Goal: Task Accomplishment & Management: Manage account settings

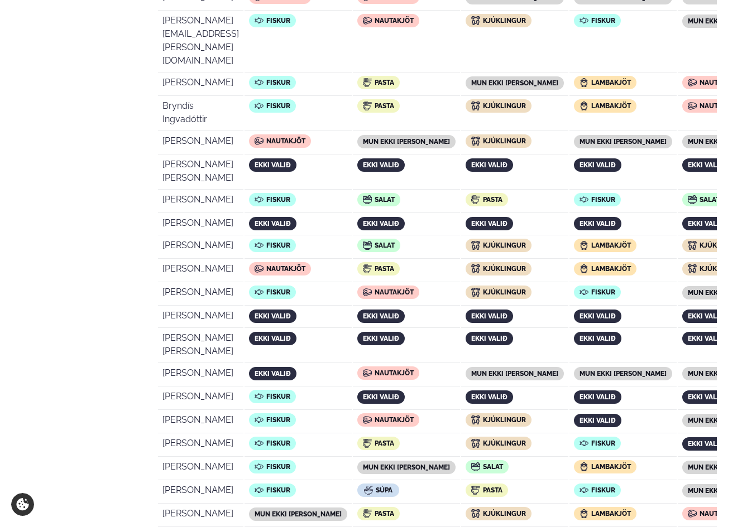
scroll to position [138, 0]
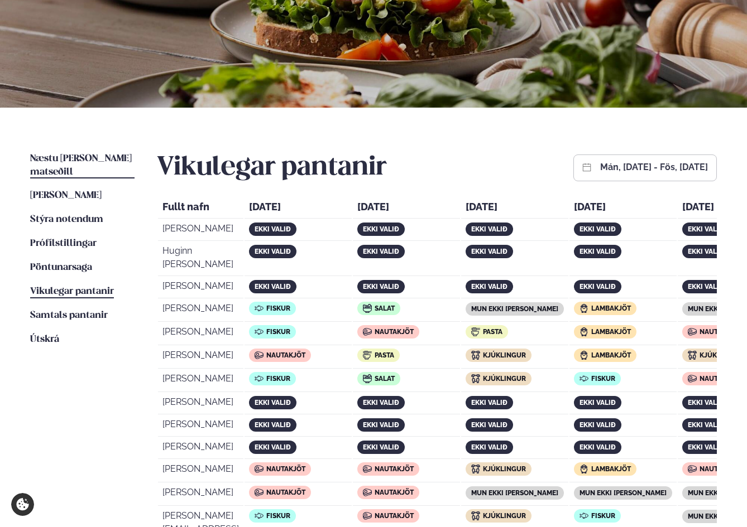
click at [84, 156] on span "Næstu [PERSON_NAME] matseðill" at bounding box center [81, 165] width 102 height 23
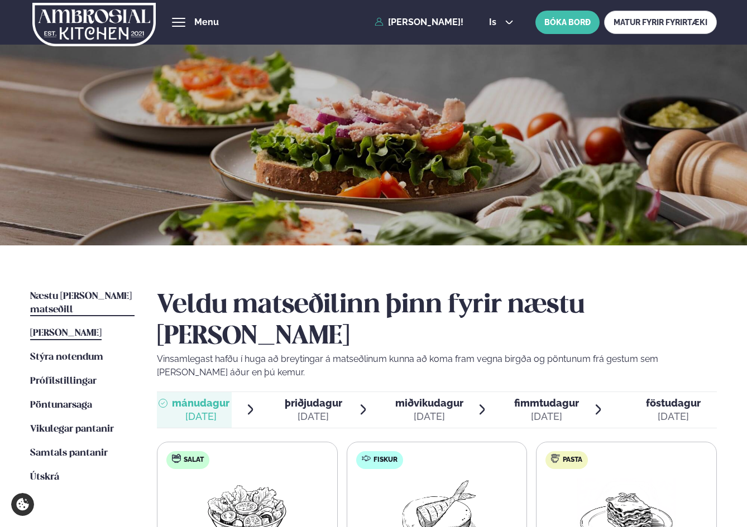
click at [48, 329] on span "[PERSON_NAME]" at bounding box center [65, 333] width 71 height 9
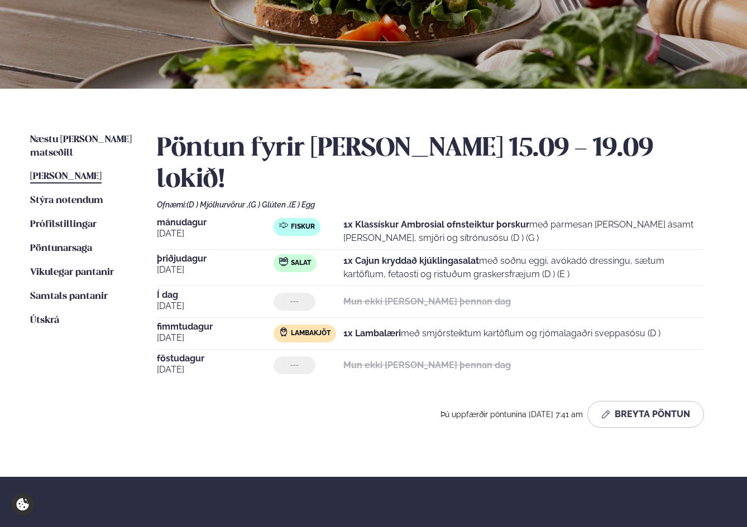
scroll to position [186, 0]
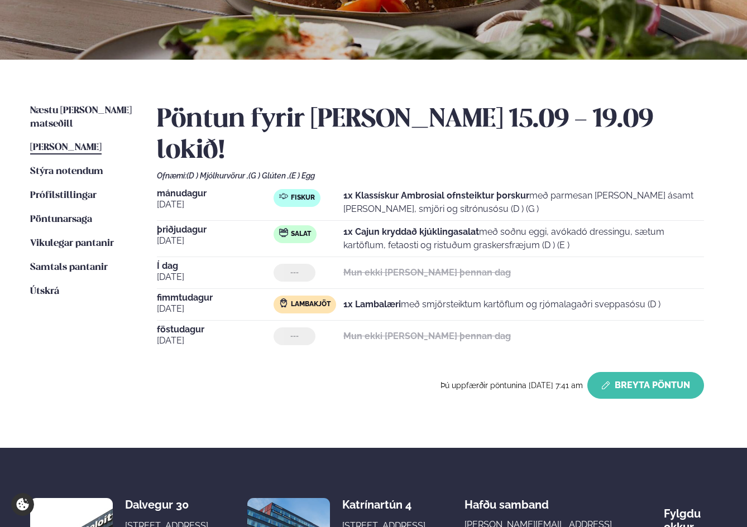
click at [653, 372] on button "Breyta Pöntun" at bounding box center [645, 385] width 117 height 27
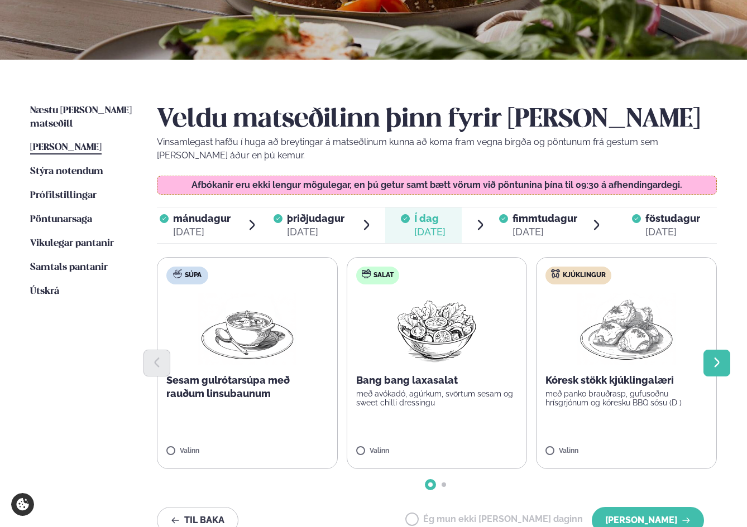
click at [726, 360] on button "Next slide" at bounding box center [716, 363] width 27 height 27
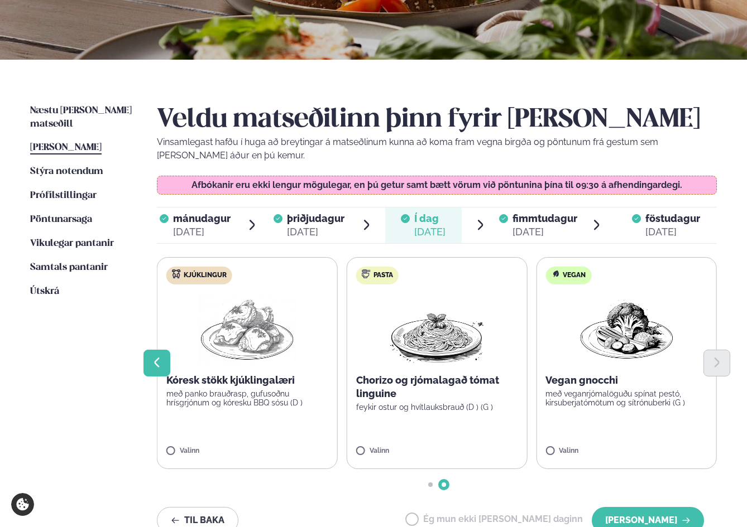
click at [155, 364] on icon "Previous slide" at bounding box center [156, 363] width 5 height 10
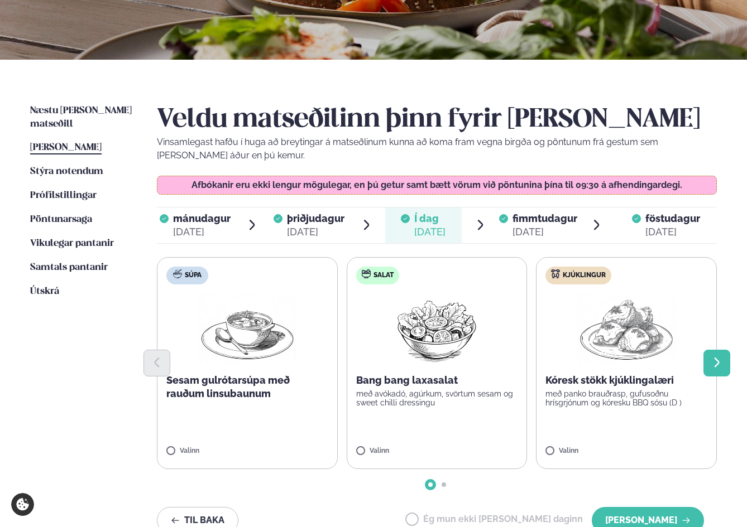
click at [724, 358] on button "Next slide" at bounding box center [716, 363] width 27 height 27
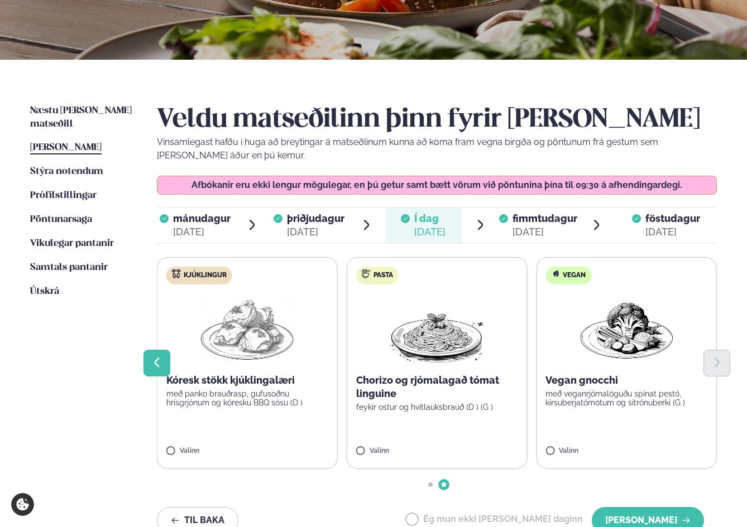
click at [160, 357] on icon "Previous slide" at bounding box center [157, 363] width 13 height 13
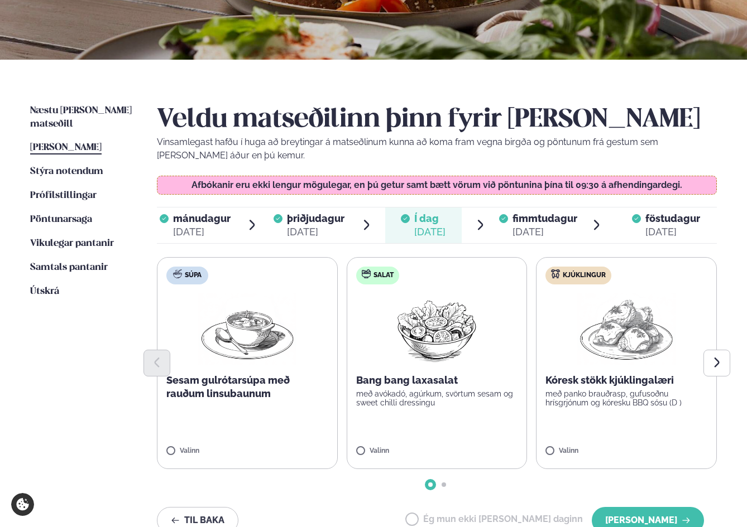
scroll to position [372, 0]
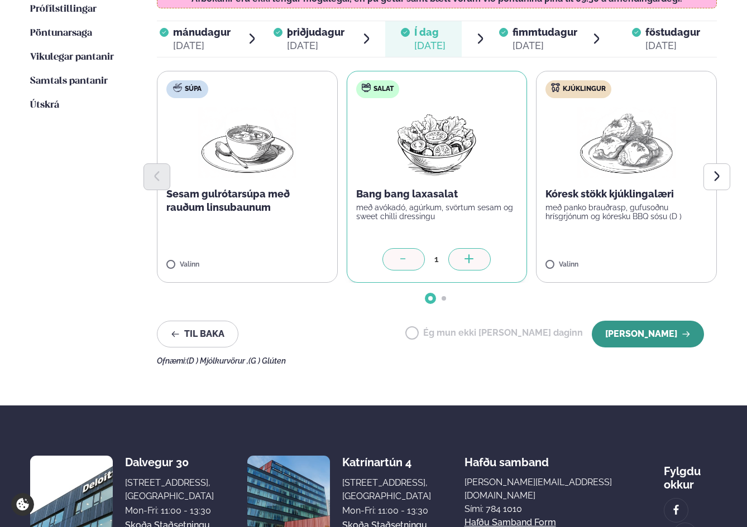
click at [642, 331] on button "[PERSON_NAME]" at bounding box center [647, 334] width 112 height 27
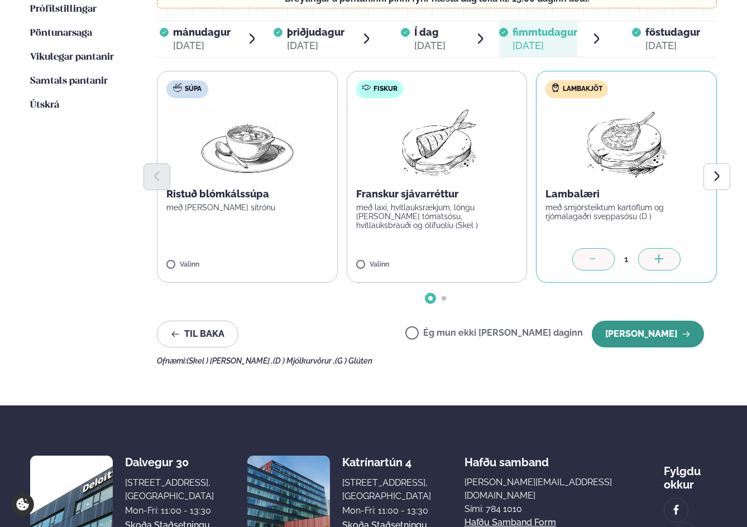
click at [644, 331] on button "[PERSON_NAME]" at bounding box center [647, 334] width 112 height 27
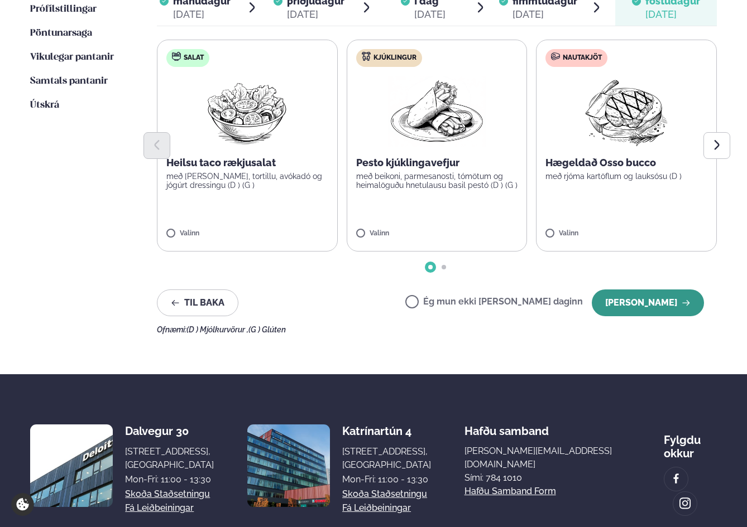
click at [645, 304] on button "[PERSON_NAME]" at bounding box center [647, 303] width 112 height 27
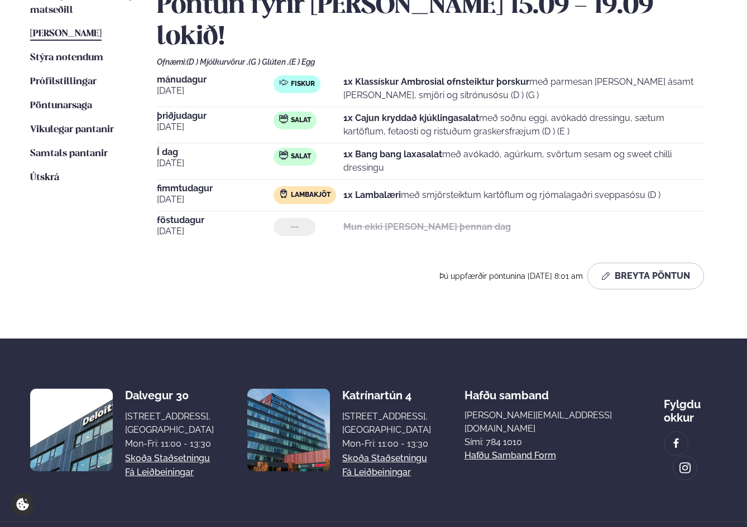
scroll to position [0, 0]
